Goal: Information Seeking & Learning: Learn about a topic

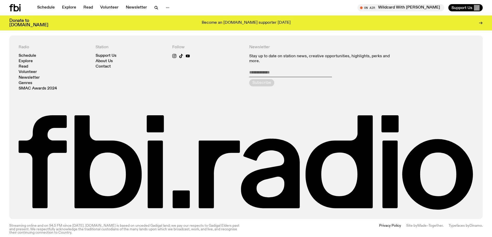
scroll to position [1257, 0]
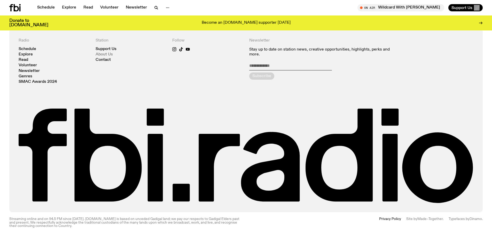
click at [111, 54] on link "About Us" at bounding box center [104, 55] width 17 height 4
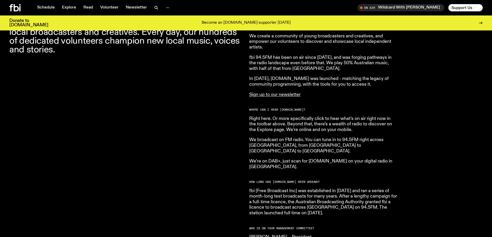
scroll to position [254, 0]
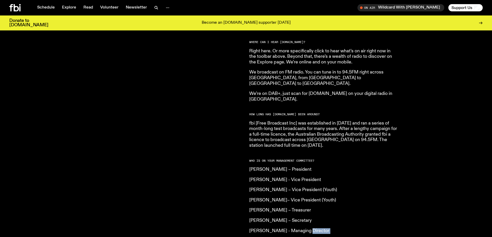
drag, startPoint x: 304, startPoint y: 235, endPoint x: 285, endPoint y: 235, distance: 19.1
click at [285, 235] on article "What is [DOMAIN_NAME]? Our vision is to champion Sydney’s emerging and independ…" at bounding box center [323, 140] width 149 height 397
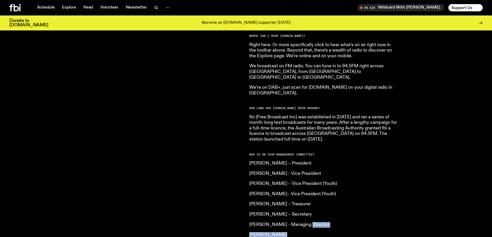
click at [310, 222] on p "[PERSON_NAME] - Managing Director" at bounding box center [323, 225] width 149 height 6
click at [317, 222] on p "[PERSON_NAME] - Managing Director" at bounding box center [323, 225] width 149 height 6
drag, startPoint x: 318, startPoint y: 213, endPoint x: 257, endPoint y: 210, distance: 60.5
click at [257, 210] on article "What is [DOMAIN_NAME]? Our vision is to champion Sydney’s emerging and independ…" at bounding box center [323, 134] width 149 height 397
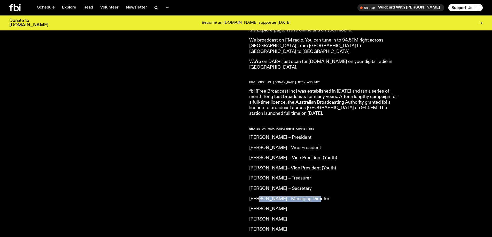
scroll to position [328, 0]
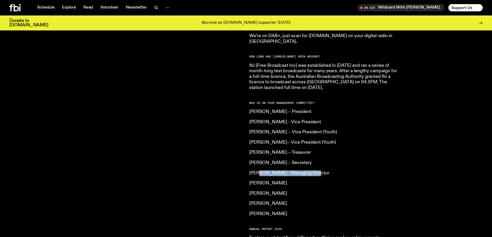
click at [311, 236] on link "Annual Report" at bounding box center [299, 238] width 29 height 5
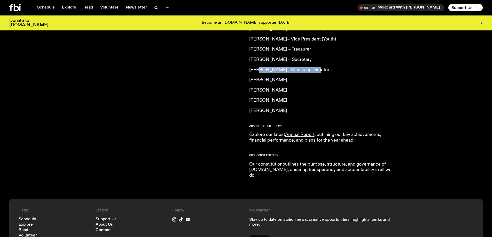
click at [263, 162] on link "Our constitution" at bounding box center [265, 164] width 33 height 5
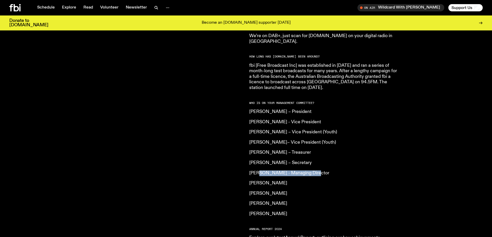
scroll to position [302, 0]
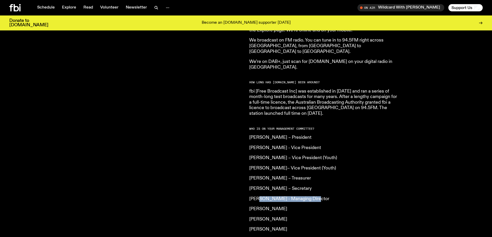
click at [279, 196] on p "[PERSON_NAME] - Managing Director" at bounding box center [323, 199] width 149 height 6
click at [312, 196] on p "[PERSON_NAME] - Managing Director" at bounding box center [323, 199] width 149 height 6
drag, startPoint x: 313, startPoint y: 188, endPoint x: 248, endPoint y: 185, distance: 64.9
click at [248, 185] on div "[DOMAIN_NAME] is an independent, not for profit community radio station. We are…" at bounding box center [246, 116] width 492 height 424
